Goal: Find specific page/section: Find specific page/section

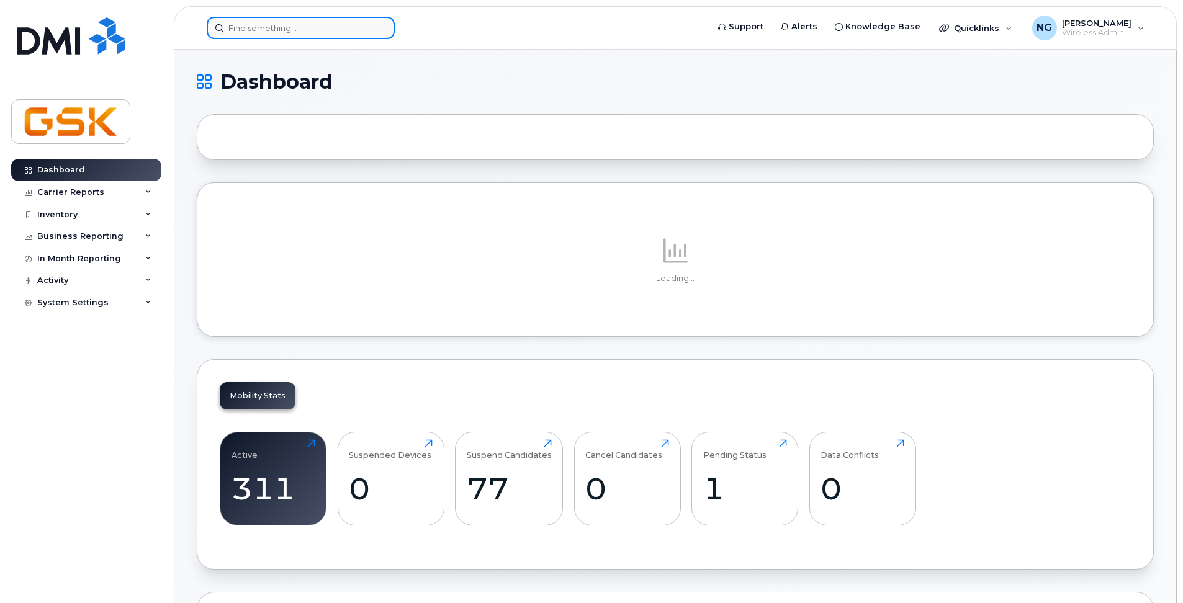
click at [282, 29] on input at bounding box center [301, 28] width 188 height 22
click at [282, 30] on input at bounding box center [301, 28] width 188 height 22
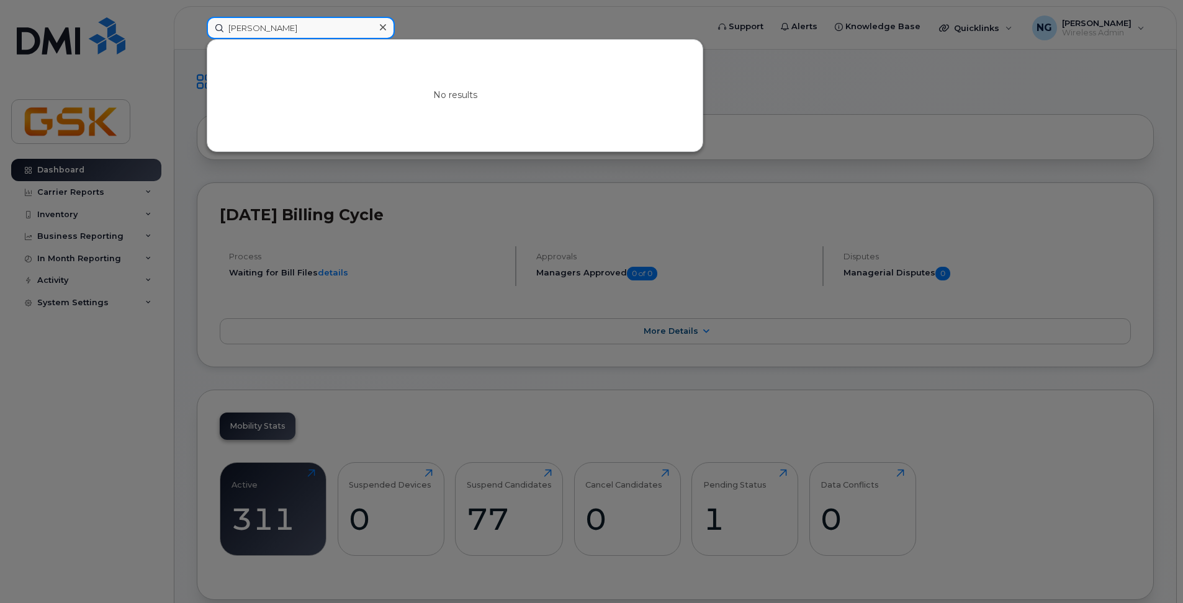
click at [303, 28] on input "frederic boily" at bounding box center [301, 28] width 188 height 22
drag, startPoint x: 303, startPoint y: 28, endPoint x: 133, endPoint y: 28, distance: 170.1
click at [197, 28] on div "frederic boily No results" at bounding box center [453, 28] width 513 height 22
type input "boily"
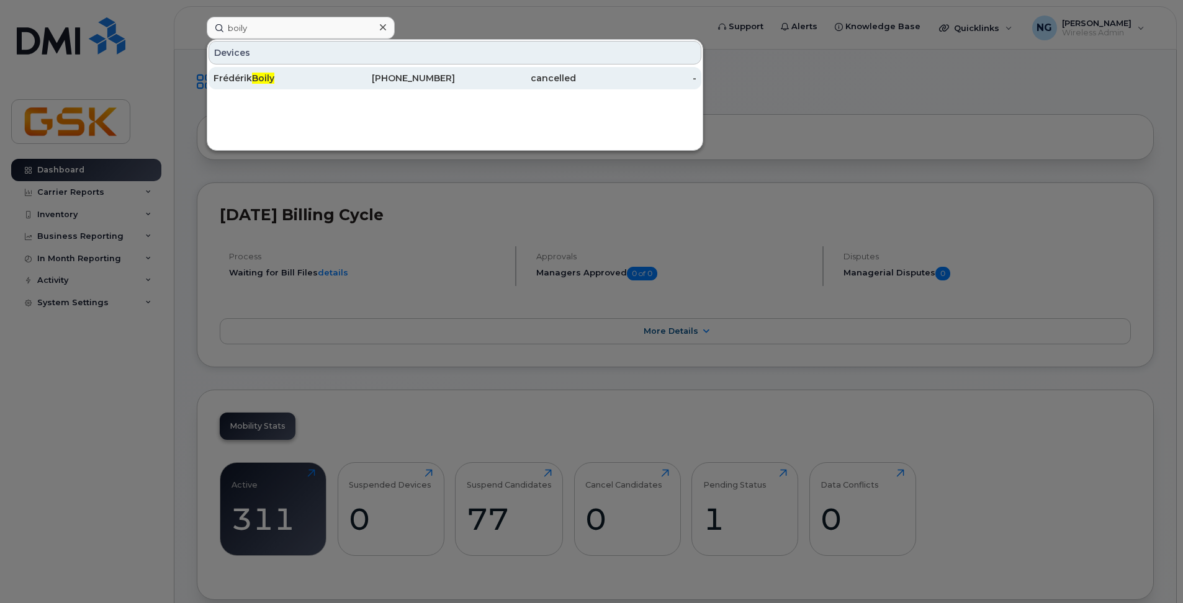
click at [253, 80] on div "Frédérik Boily" at bounding box center [274, 78] width 121 height 12
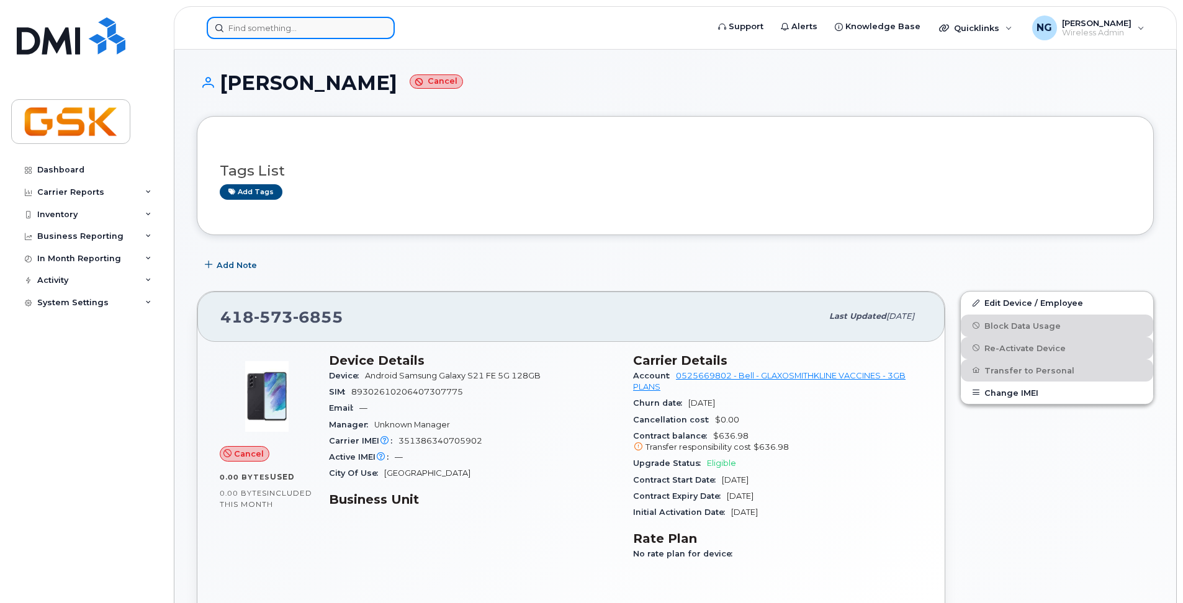
click at [327, 27] on input at bounding box center [301, 28] width 188 height 22
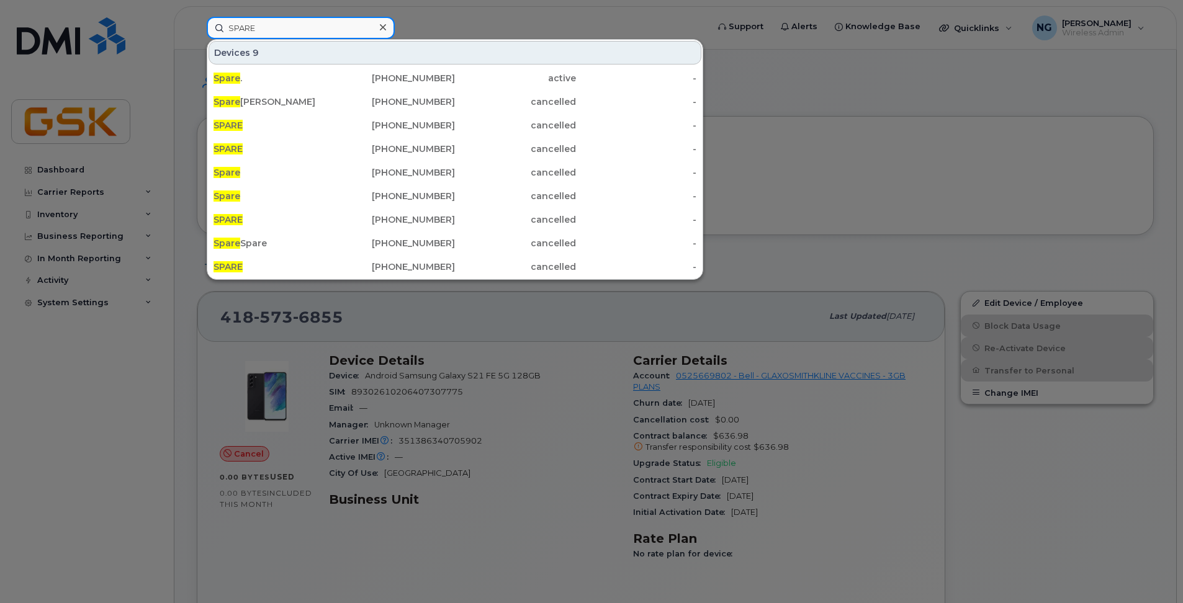
type input "SPARE"
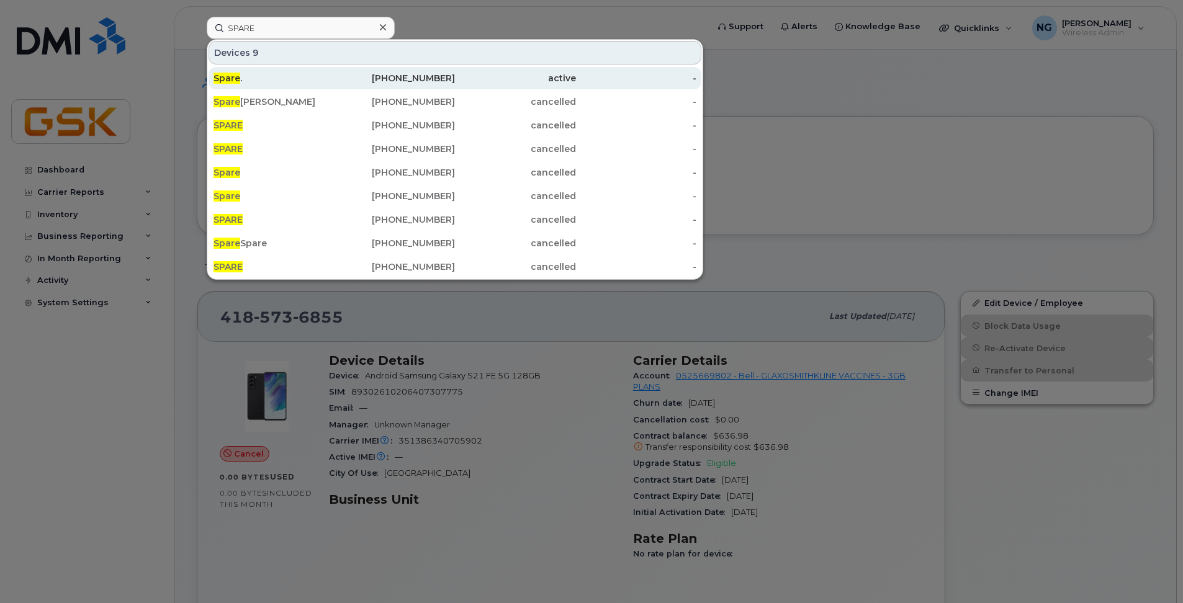
click at [318, 84] on div "Spare ." at bounding box center [274, 78] width 121 height 22
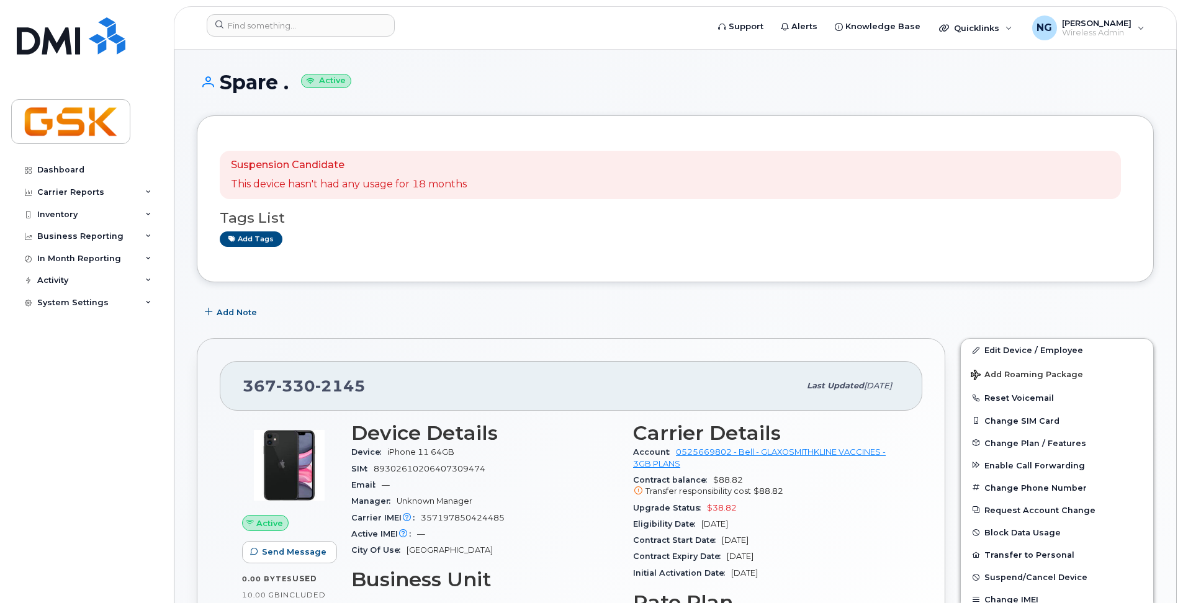
scroll to position [248, 0]
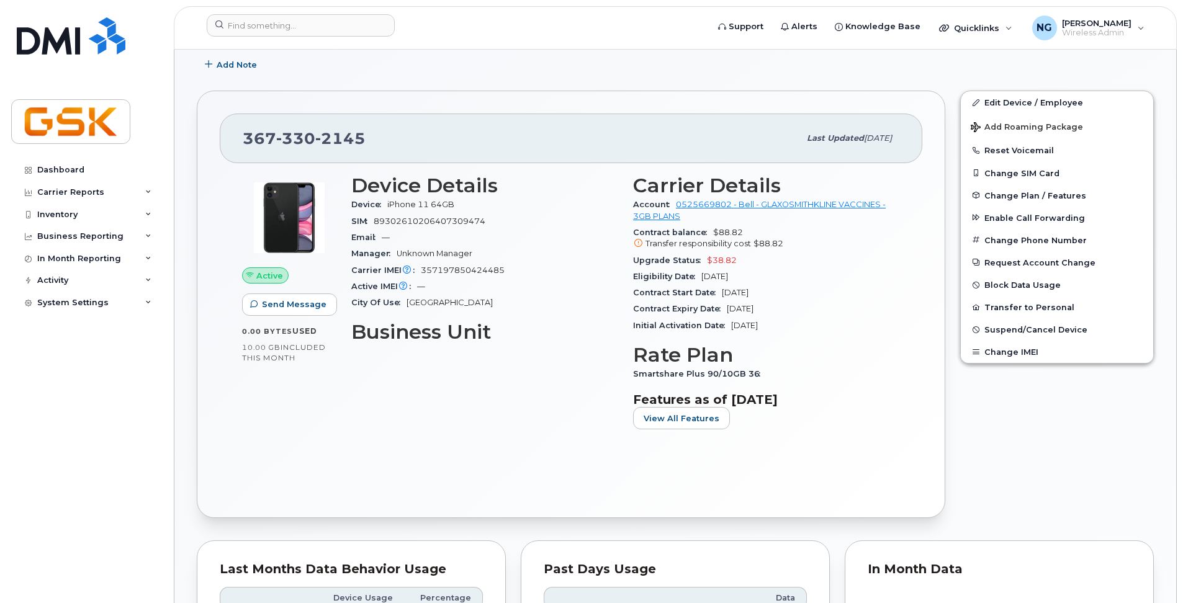
click at [297, 11] on header "Support Alerts Knowledge Base Quicklinks Suspend / Cancel Device Change SIM Car…" at bounding box center [675, 27] width 1003 height 43
click at [295, 28] on input at bounding box center [301, 25] width 188 height 22
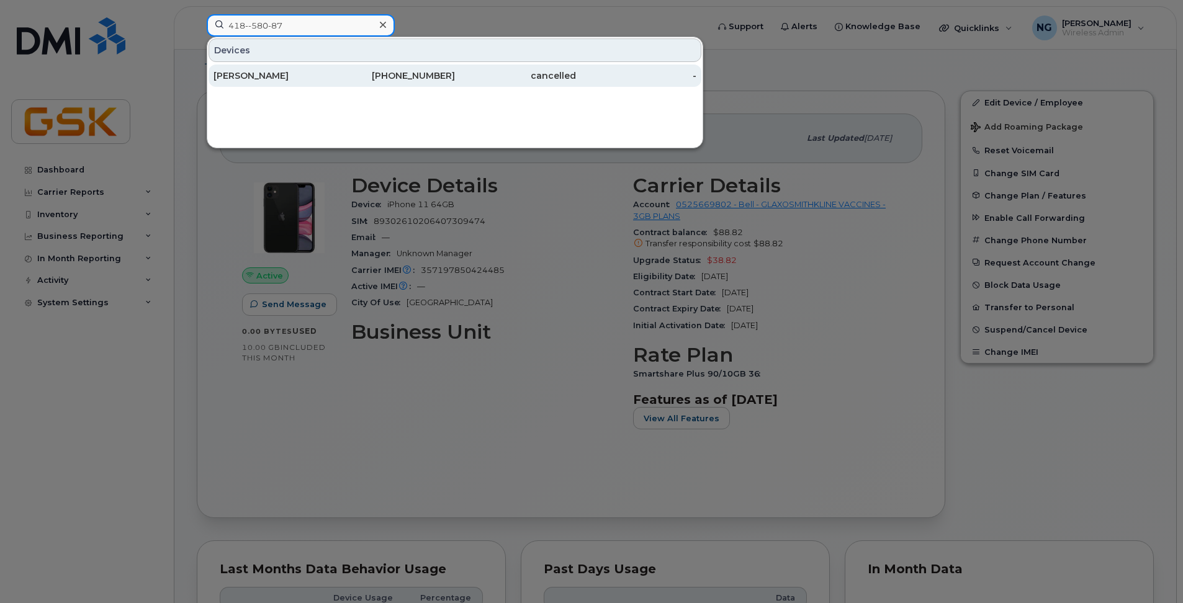
type input "418--580-87"
click at [379, 71] on div "418-580-8744" at bounding box center [395, 76] width 121 height 12
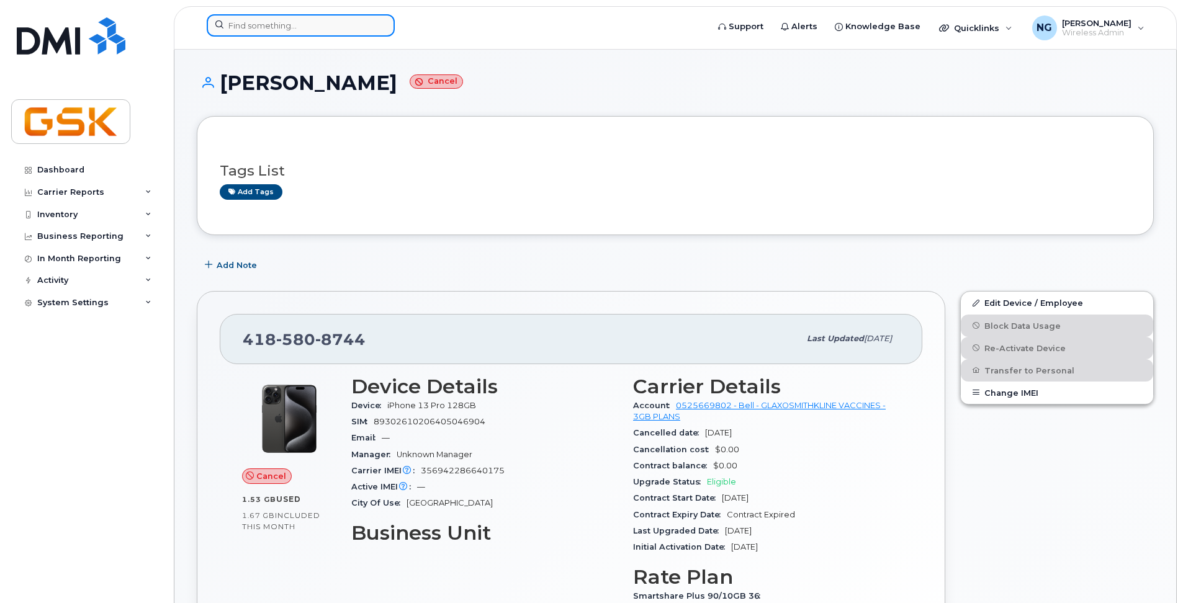
click at [232, 30] on input at bounding box center [301, 25] width 188 height 22
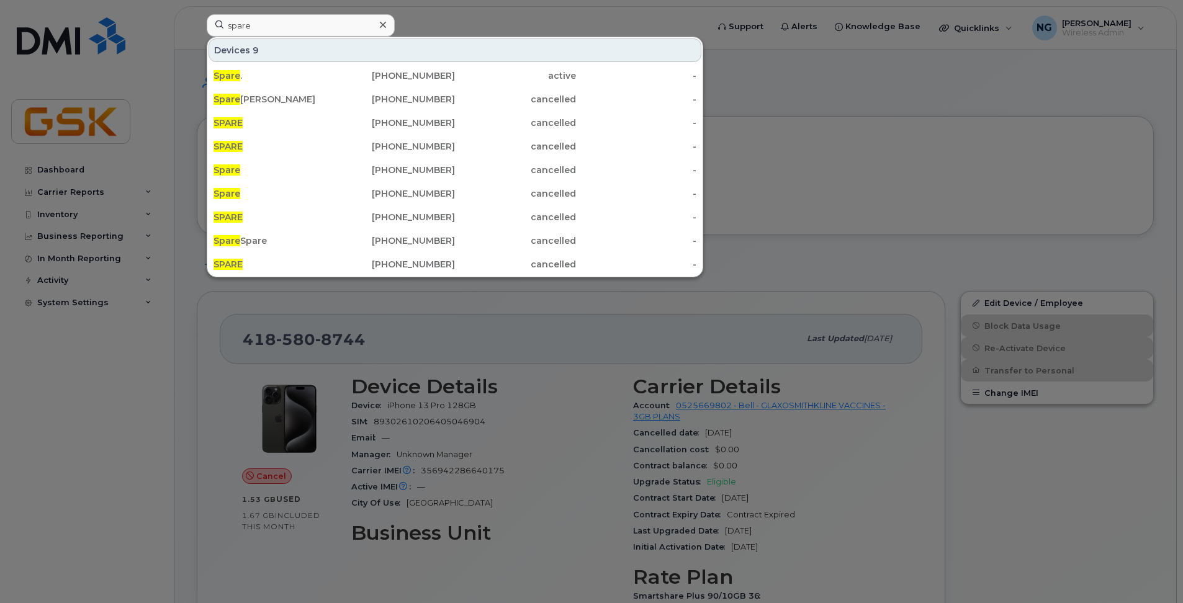
click at [808, 99] on div at bounding box center [591, 301] width 1183 height 603
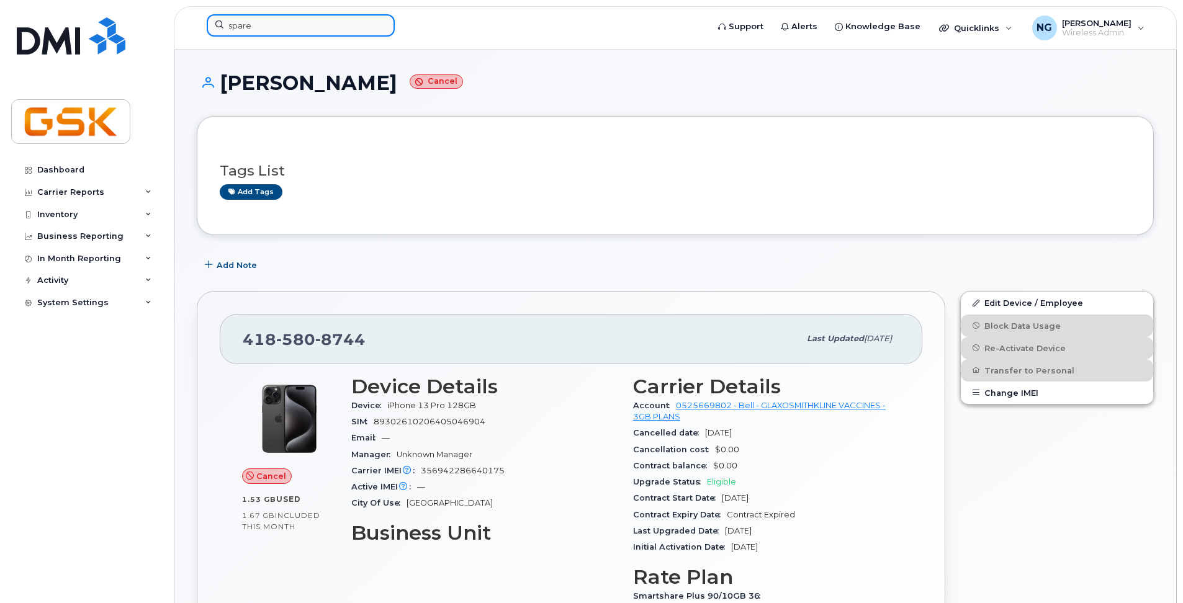
click at [294, 26] on input "spare" at bounding box center [301, 25] width 188 height 22
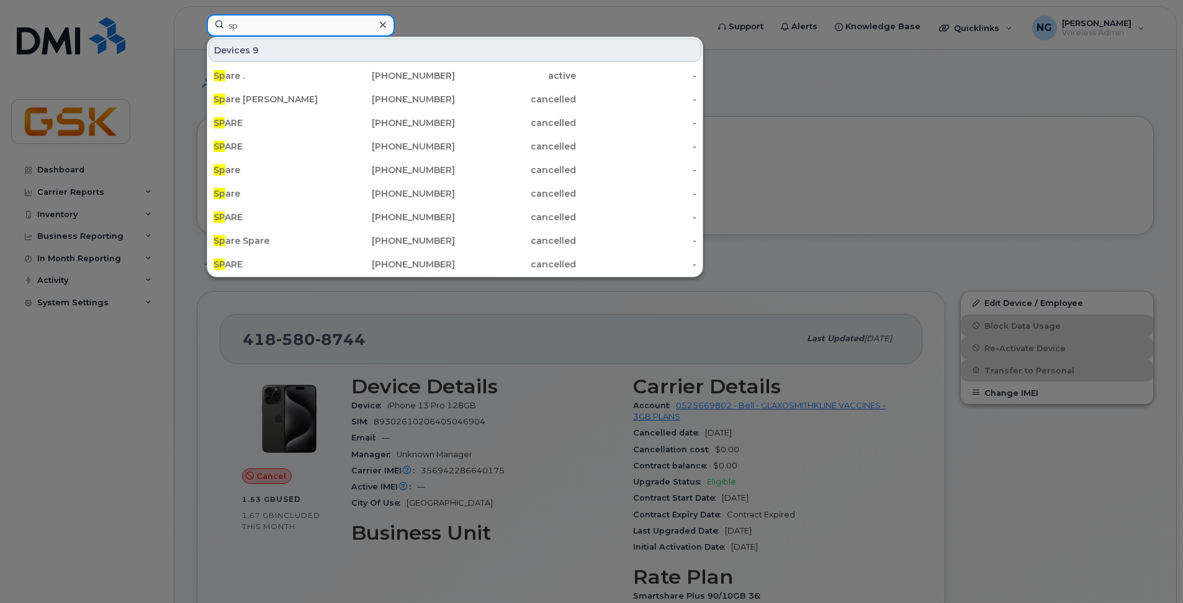
type input "s"
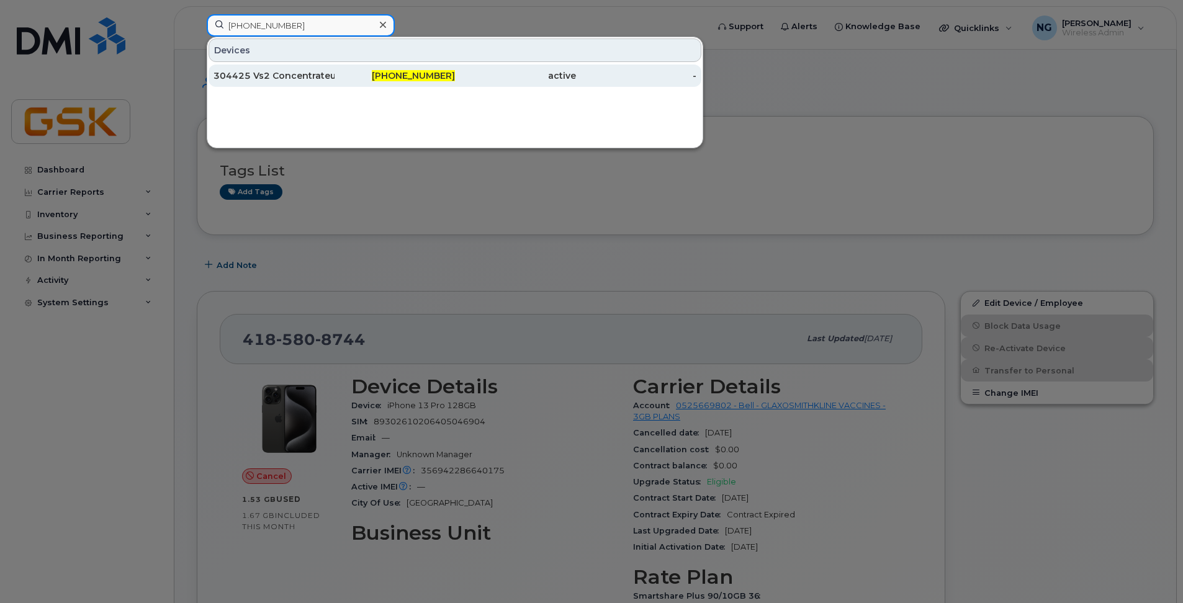
type input "418-808-5320"
click at [356, 80] on div "418-808-5320" at bounding box center [395, 76] width 121 height 12
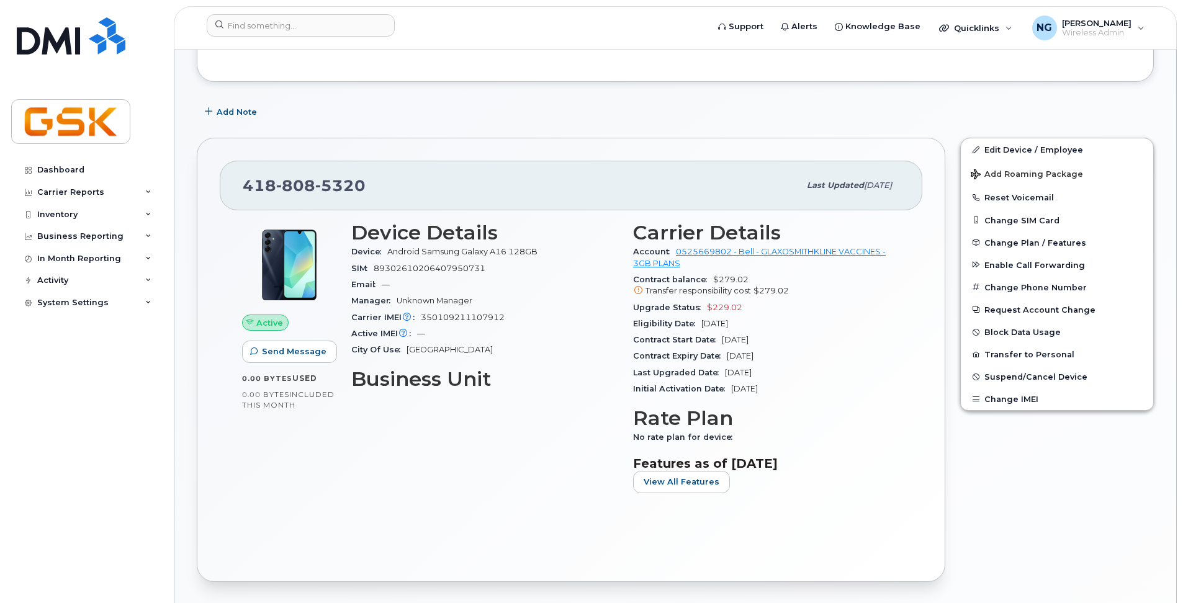
scroll to position [310, 0]
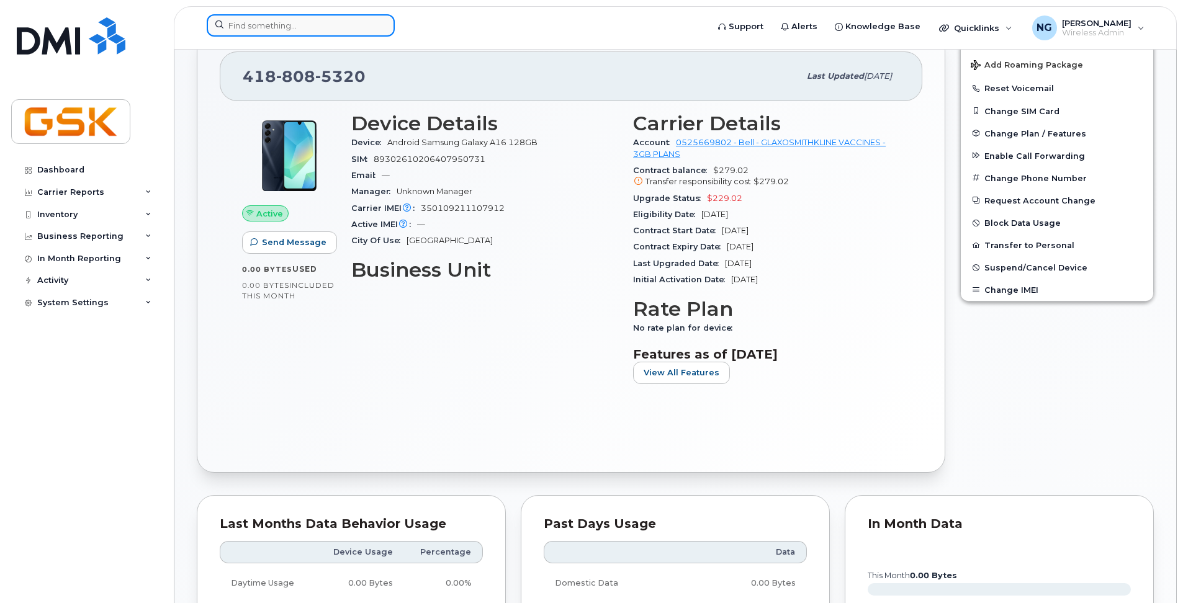
click at [332, 24] on input at bounding box center [301, 25] width 188 height 22
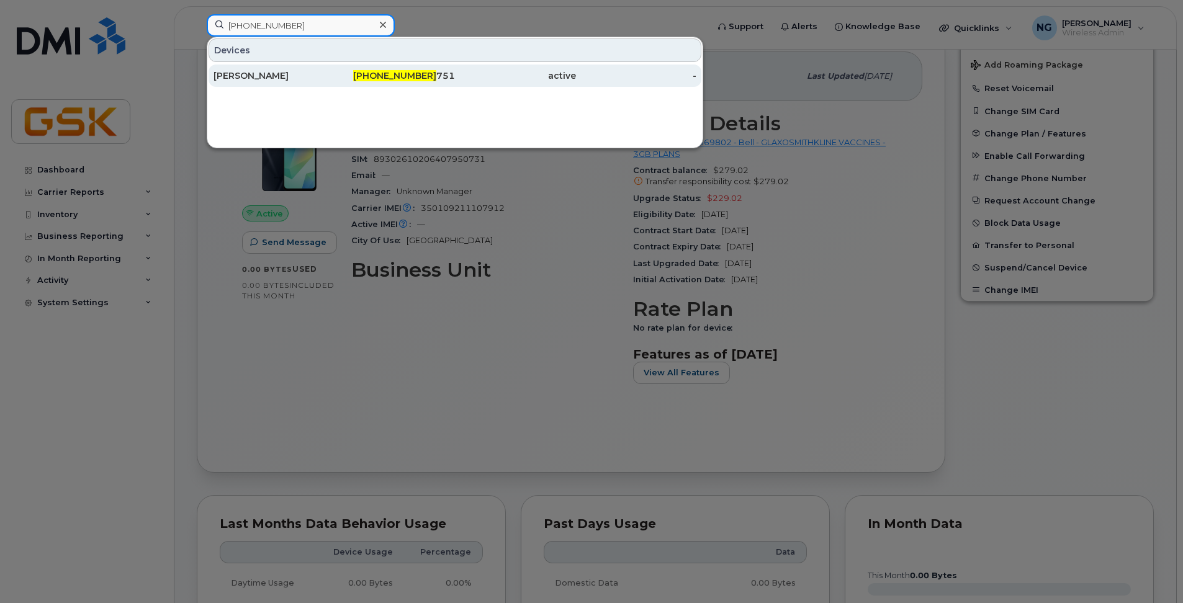
type input "[PHONE_NUMBER]"
click at [346, 77] on div "[PHONE_NUMBER] 751" at bounding box center [395, 76] width 121 height 12
